Goal: Complete application form

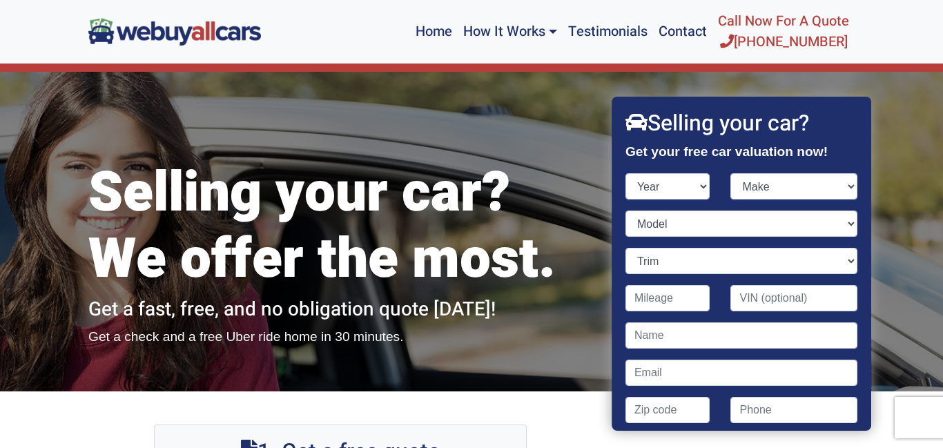
click at [696, 191] on select "Year [DATE] 2024 2023 2022 2021 2020 2019 2018 2017 2016 2015 2014 2013 2012 20…" at bounding box center [667, 186] width 85 height 26
select select "2001"
click at [625, 173] on select "Year [DATE] 2024 2023 2022 2021 2020 2019 2018 2017 2016 2015 2014 2013 2012 20…" at bounding box center [667, 186] width 85 height 26
click at [835, 186] on select "Make" at bounding box center [794, 186] width 127 height 26
select select "Lexus"
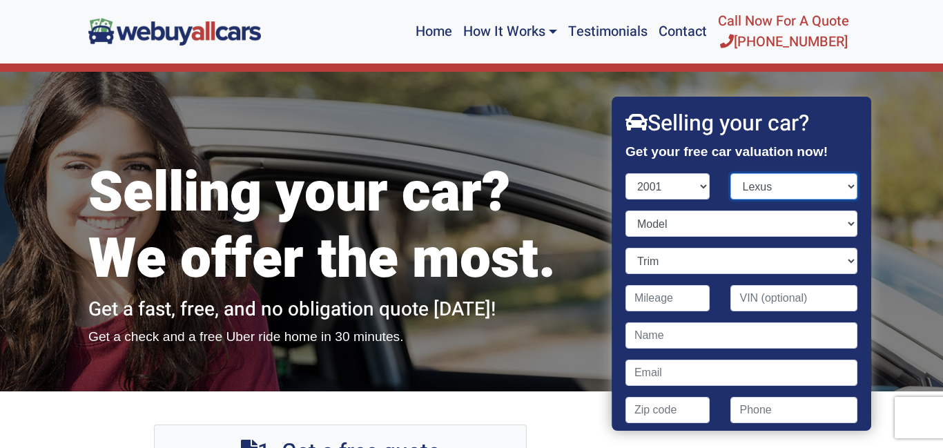
click at [731, 173] on select "Make Acura Aston [PERSON_NAME] Audi Bentley BMW Buick Cadillac Chevrolet Chrysl…" at bounding box center [794, 186] width 127 height 26
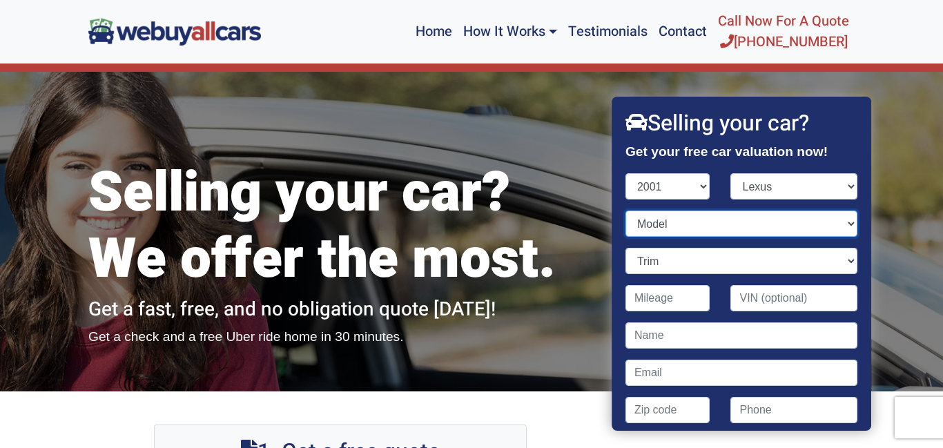
click at [744, 218] on select "Model" at bounding box center [741, 224] width 232 height 26
click at [625, 211] on select "Model" at bounding box center [741, 224] width 232 height 26
click at [733, 260] on select "Trim" at bounding box center [741, 261] width 232 height 26
click at [671, 298] on input "Contact form" at bounding box center [667, 298] width 85 height 26
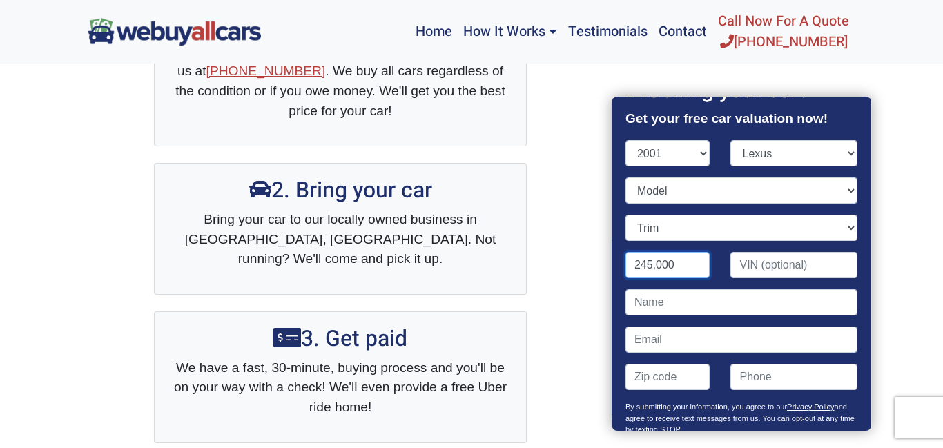
scroll to position [32, 0]
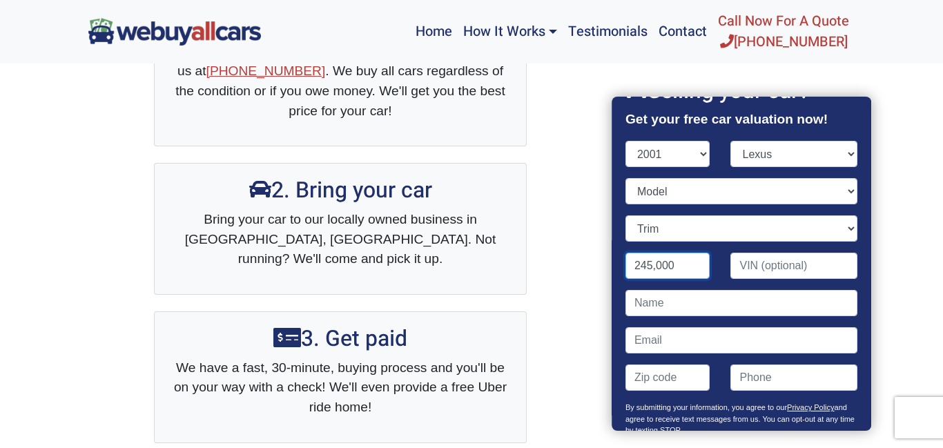
type input "245,000"
